Goal: Navigation & Orientation: Find specific page/section

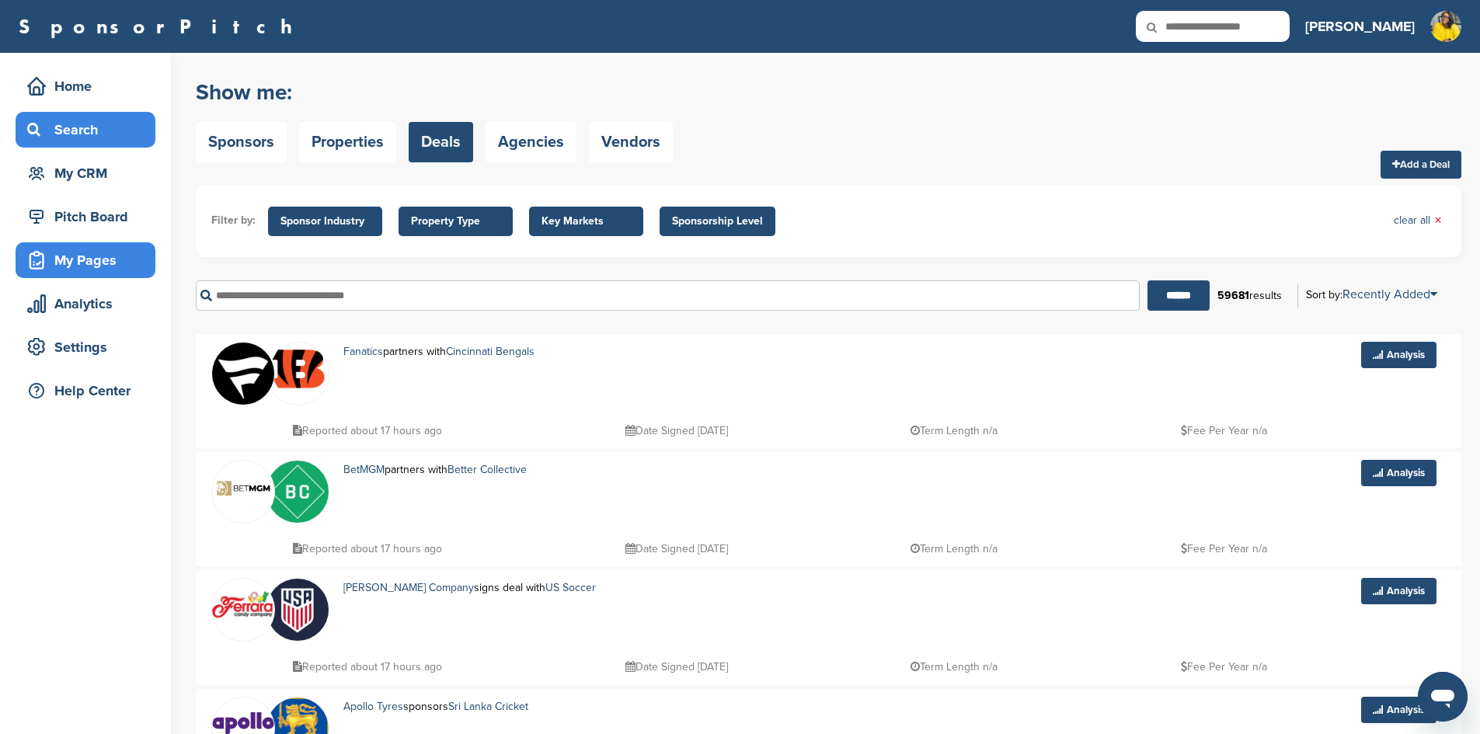
click at [88, 268] on div "My Pages" at bounding box center [89, 260] width 132 height 28
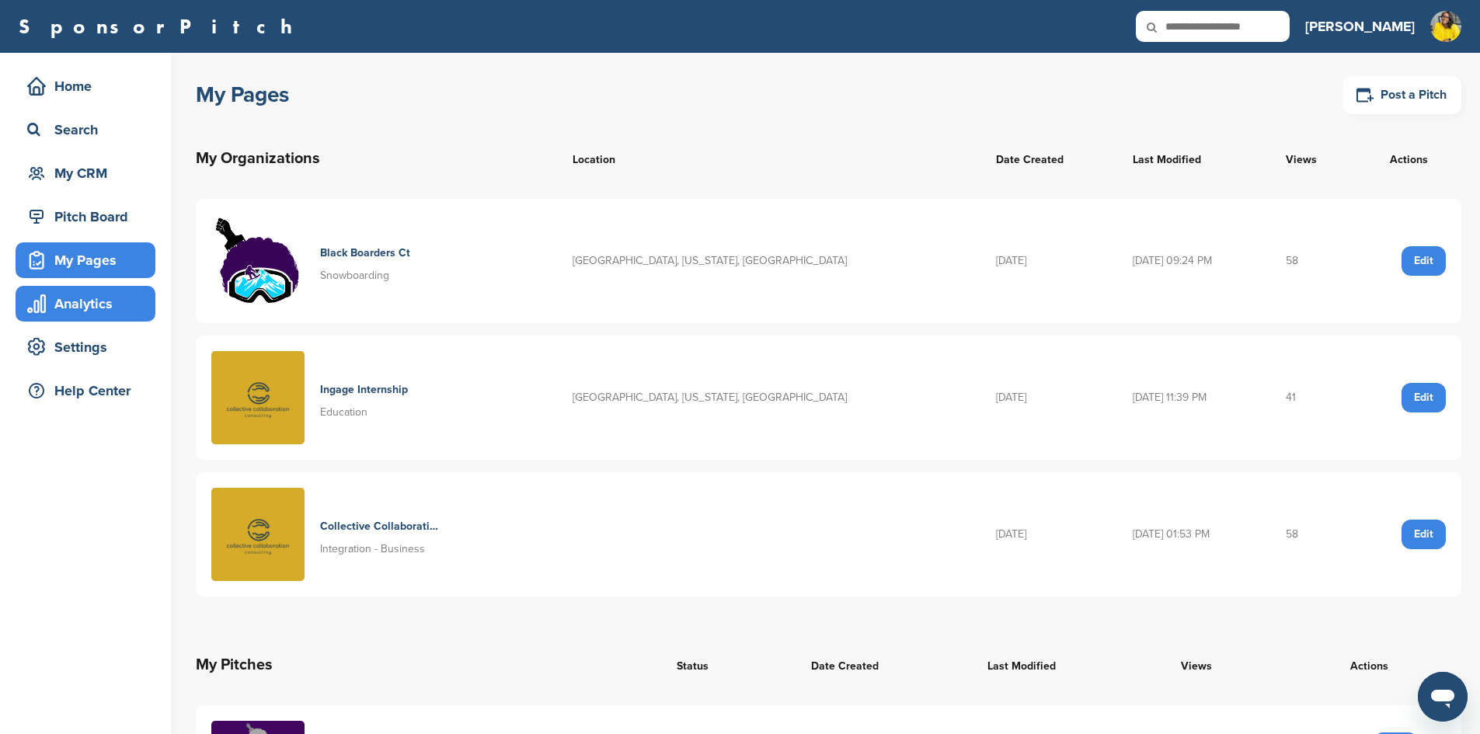
click at [93, 308] on div "Analytics" at bounding box center [89, 304] width 132 height 28
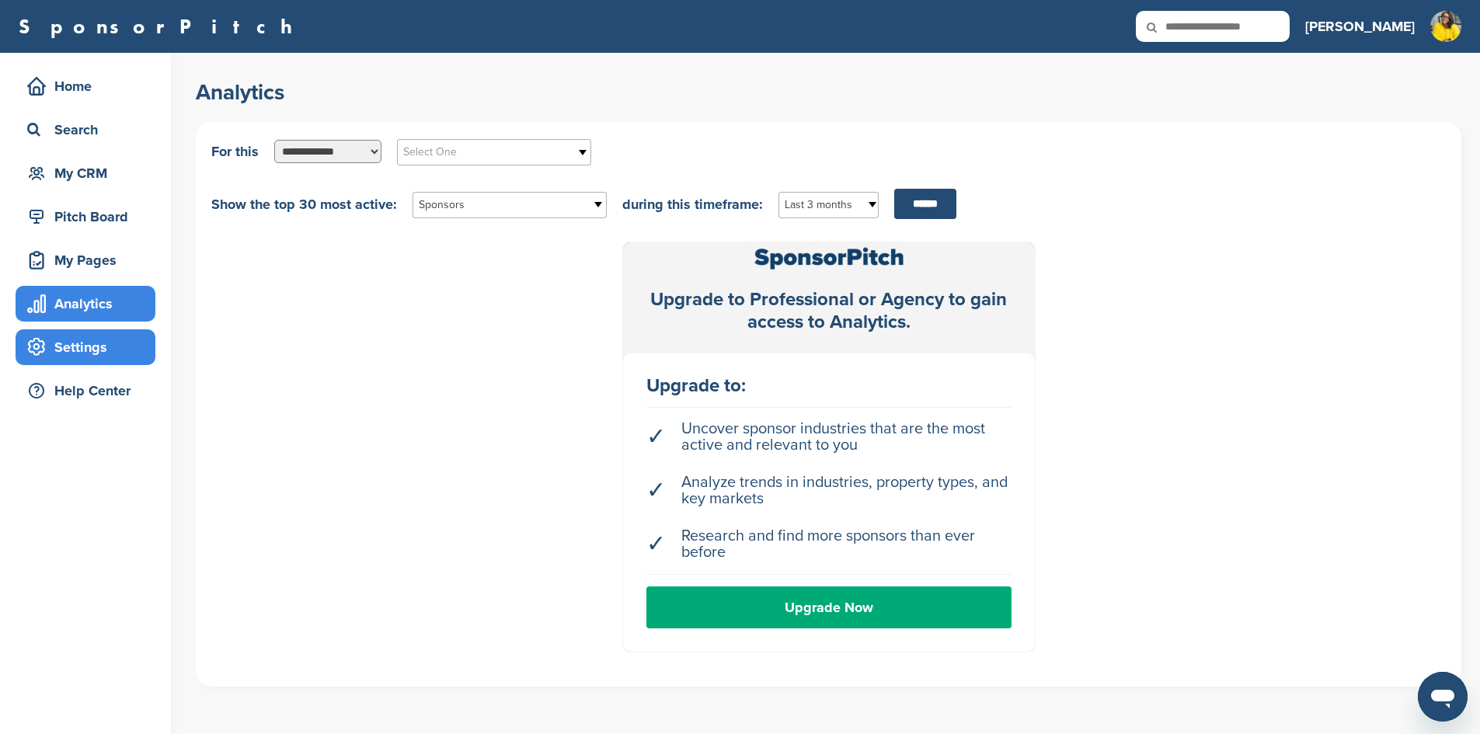
click at [93, 364] on div "Settings" at bounding box center [86, 347] width 140 height 36
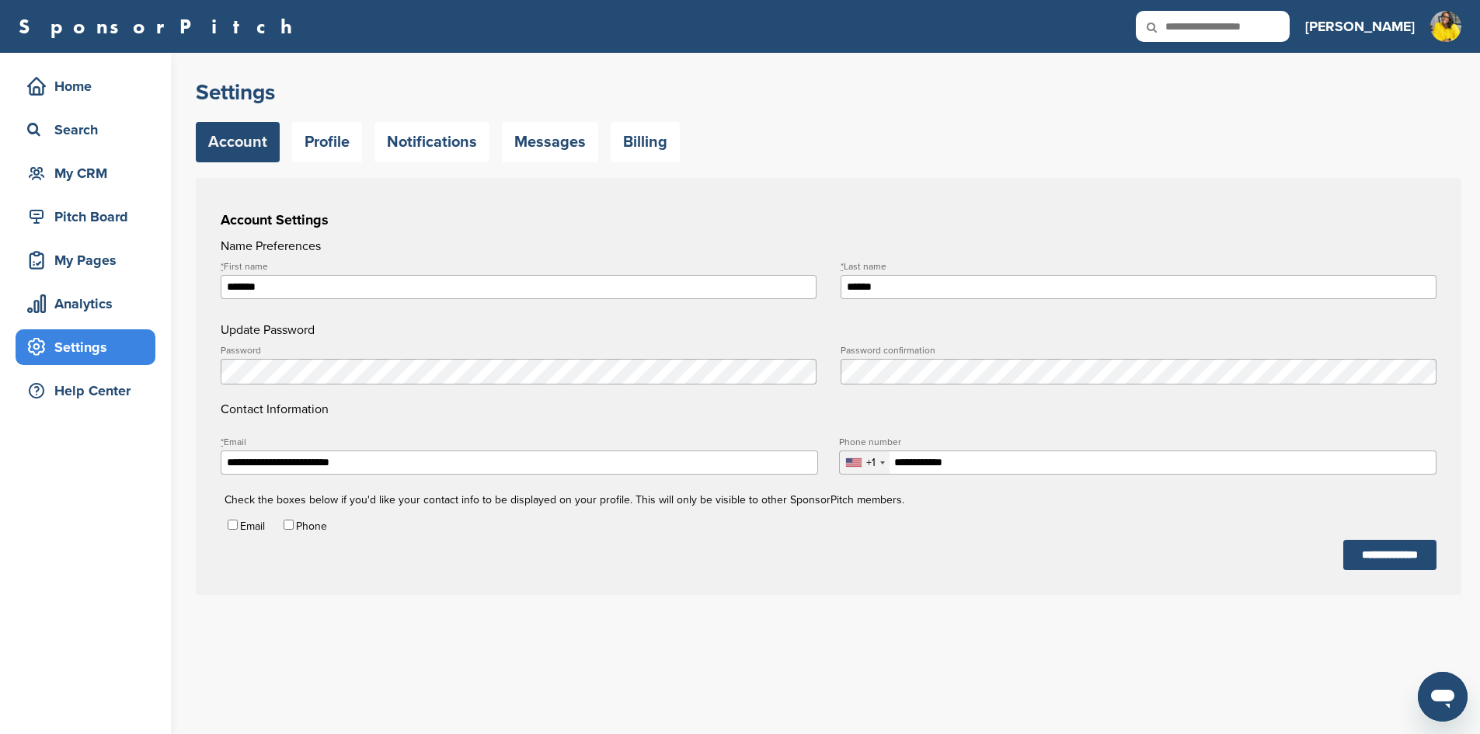
type input "**********"
click at [76, 170] on div "My CRM" at bounding box center [89, 173] width 132 height 28
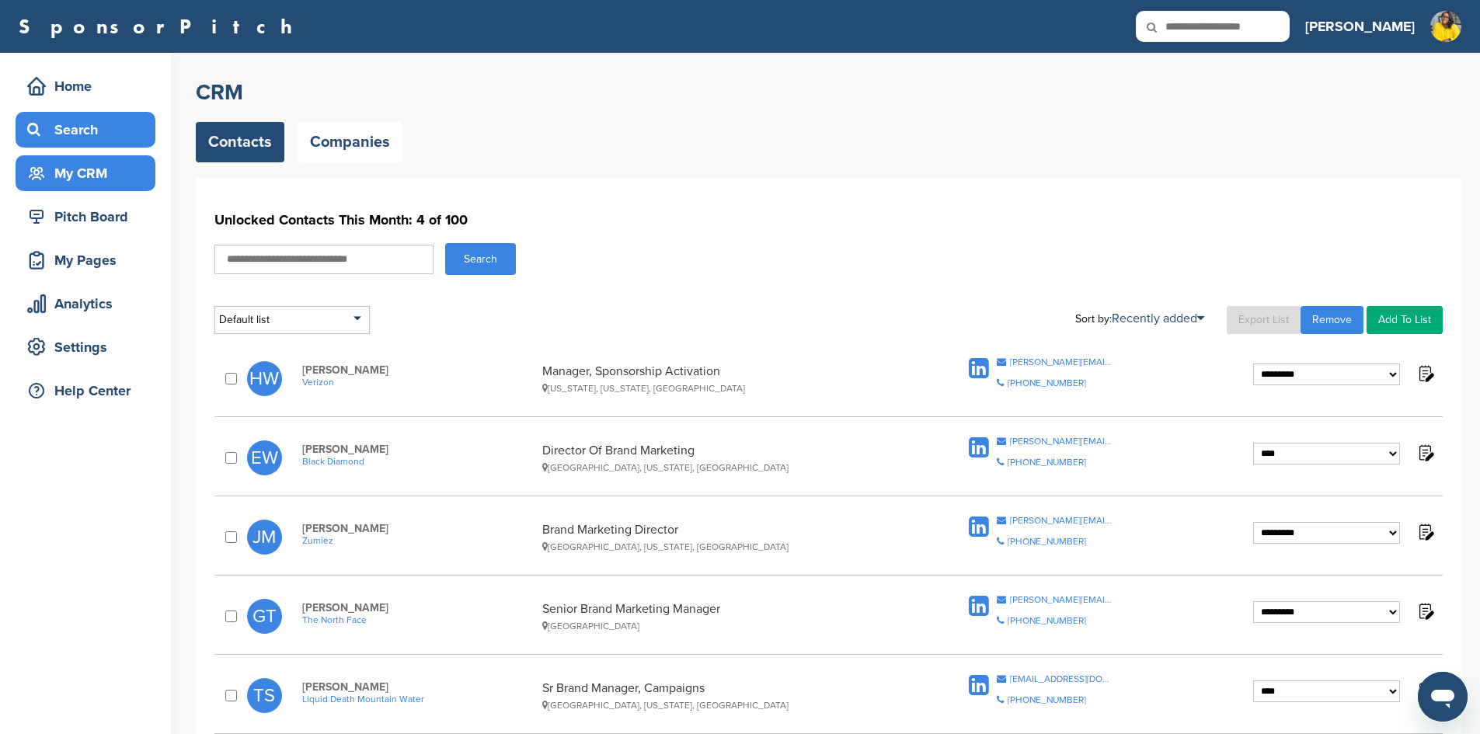
click at [96, 137] on div "Search" at bounding box center [89, 130] width 132 height 28
